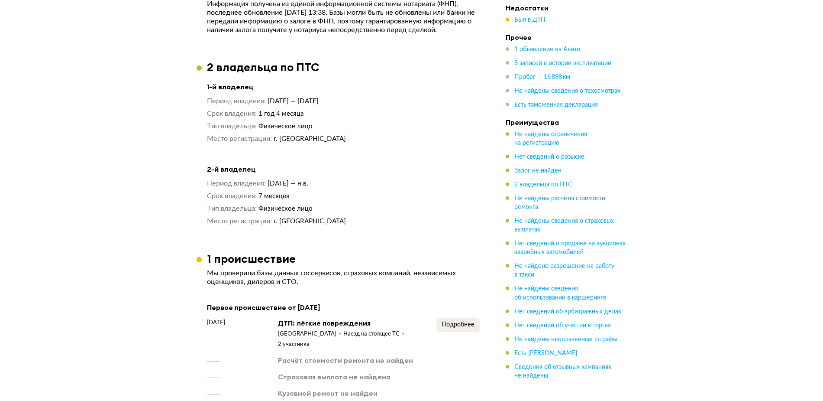
scroll to position [704, 0]
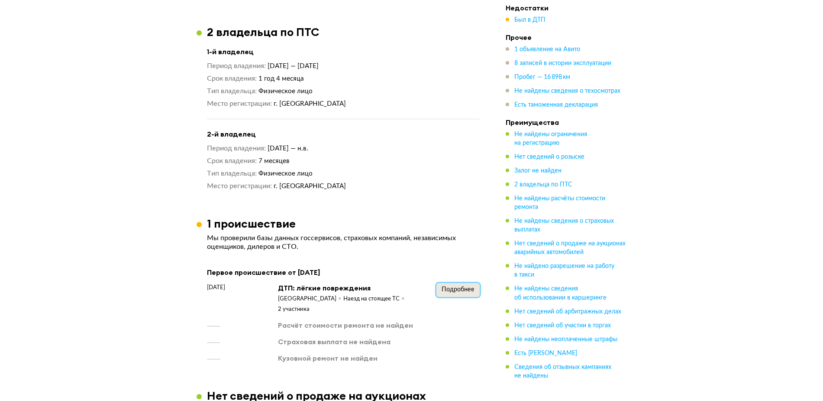
click at [461, 286] on span "Подробнее" at bounding box center [458, 289] width 33 height 6
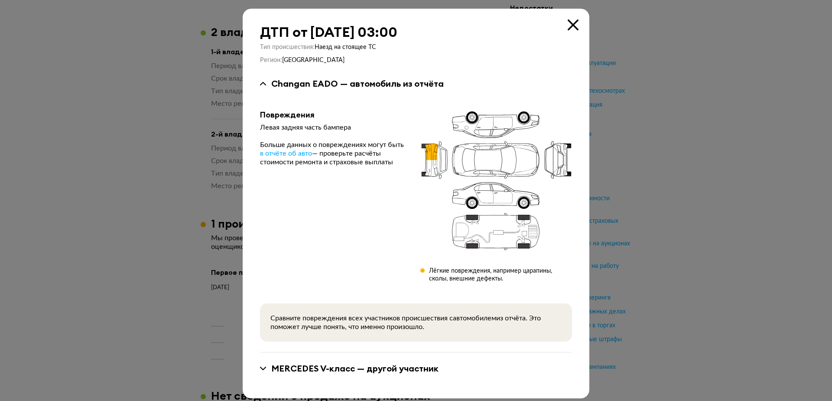
click at [567, 27] on icon at bounding box center [572, 24] width 11 height 11
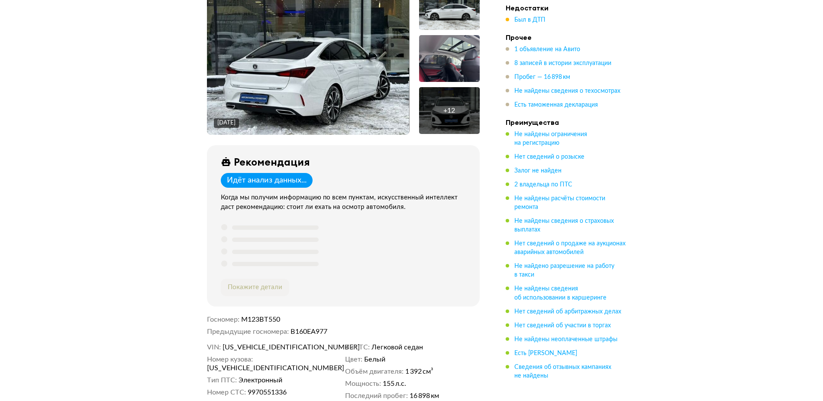
scroll to position [108, 0]
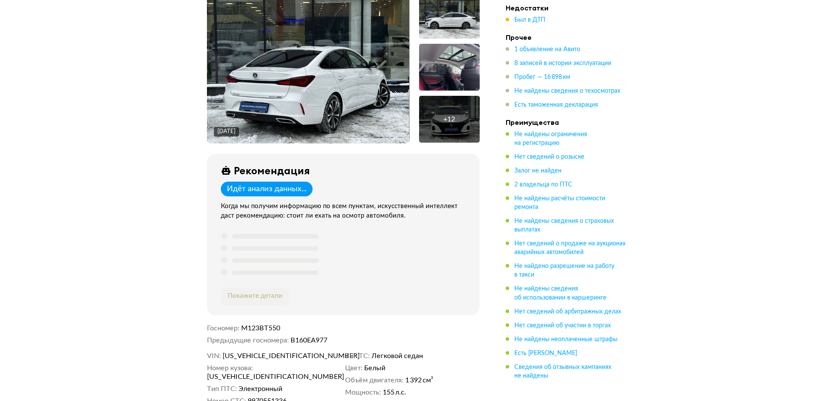
drag, startPoint x: 371, startPoint y: 125, endPoint x: 366, endPoint y: 123, distance: 5.1
click at [369, 124] on img at bounding box center [308, 68] width 202 height 152
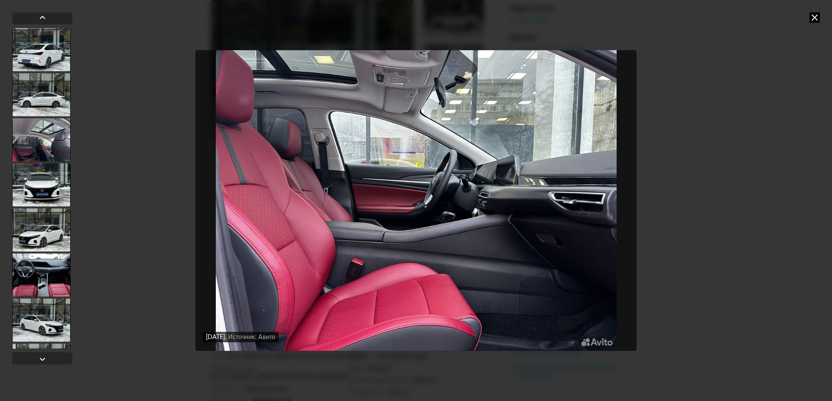
click at [813, 19] on icon at bounding box center [814, 17] width 10 height 10
